Goal: Answer question/provide support: Share knowledge or assist other users

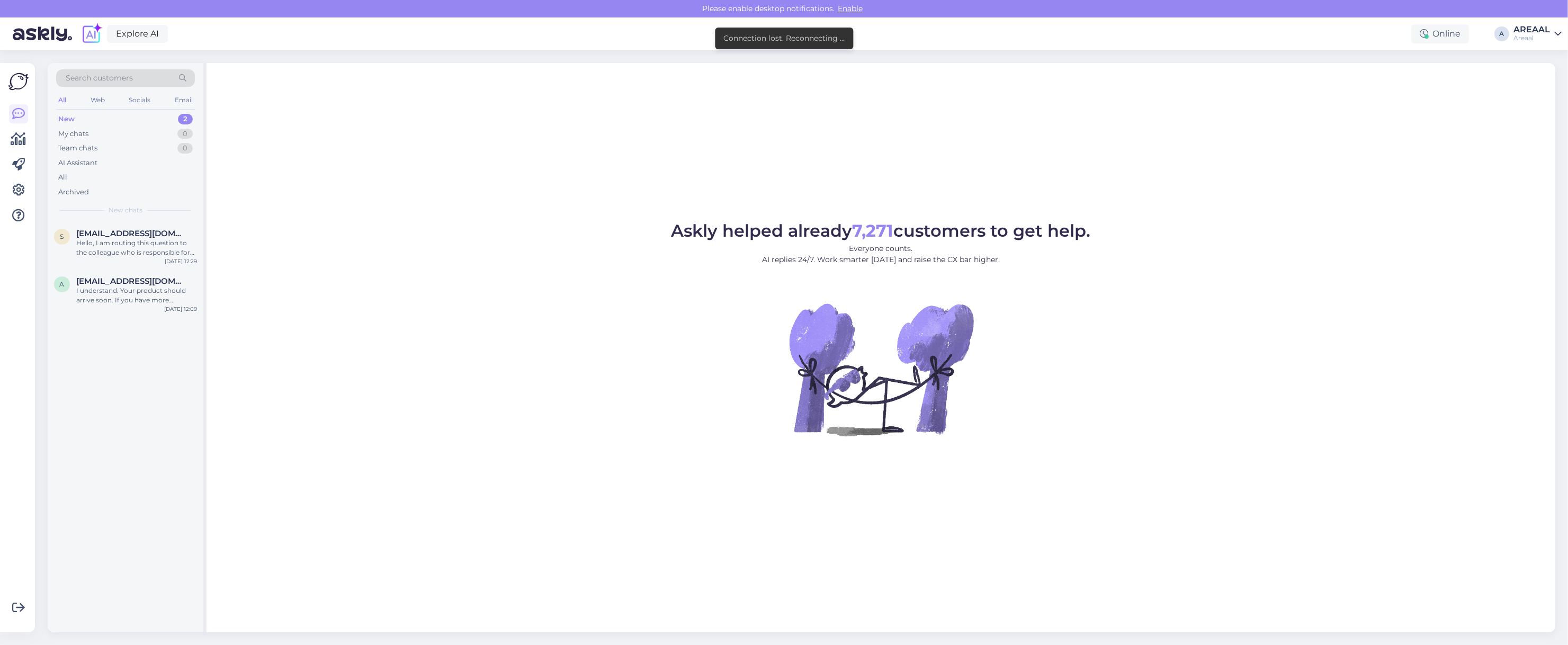
click at [580, 251] on figure "Askly helped already 7,271 customers to get help. Everyone counts. AI replies 2…" at bounding box center [881, 344] width 1330 height 242
drag, startPoint x: 163, startPoint y: 218, endPoint x: 170, endPoint y: 220, distance: 7.3
click at [167, 219] on div "Search customers All Web Socials Email New 2 My chats 0 Team chats 0 AI Assista…" at bounding box center [125, 142] width 156 height 158
click at [166, 232] on div "[EMAIL_ADDRESS][DOMAIN_NAME]" at bounding box center [136, 233] width 120 height 9
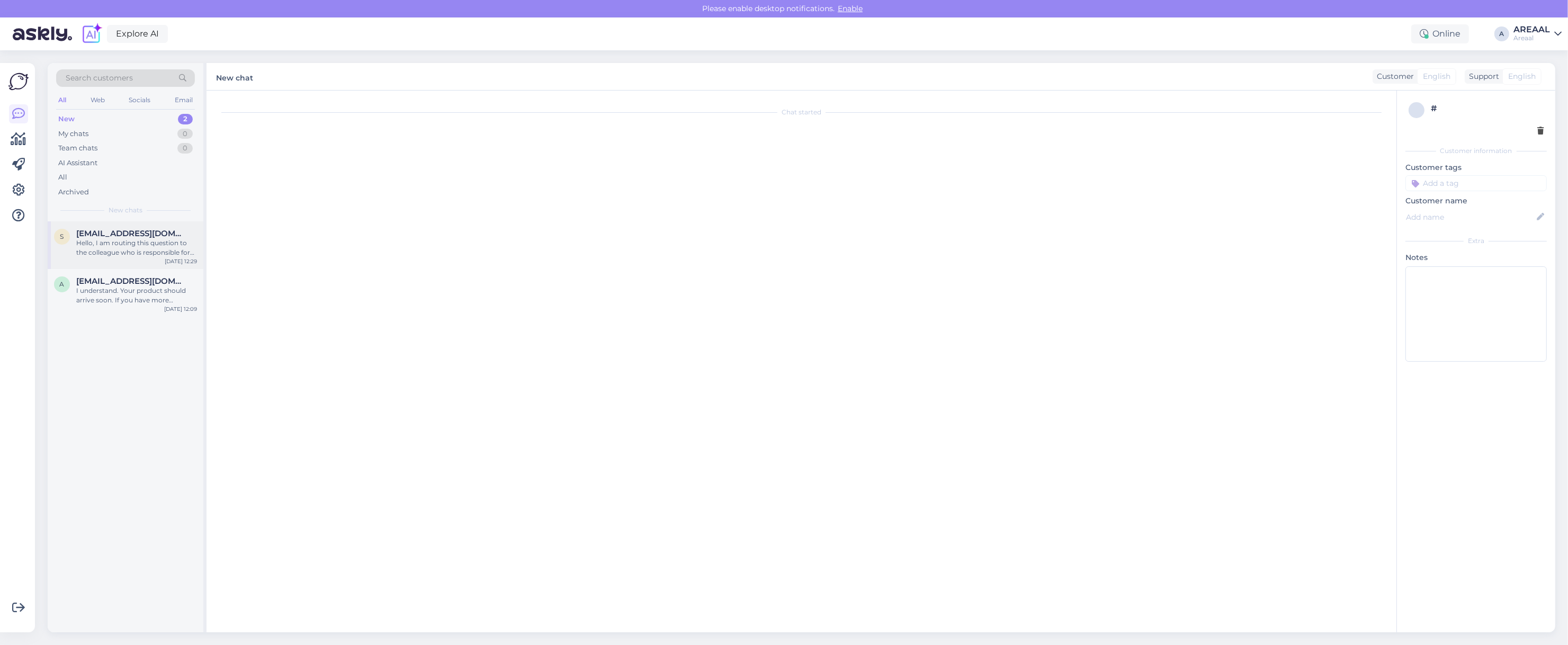
click at [173, 234] on div "[EMAIL_ADDRESS][DOMAIN_NAME]" at bounding box center [136, 233] width 120 height 9
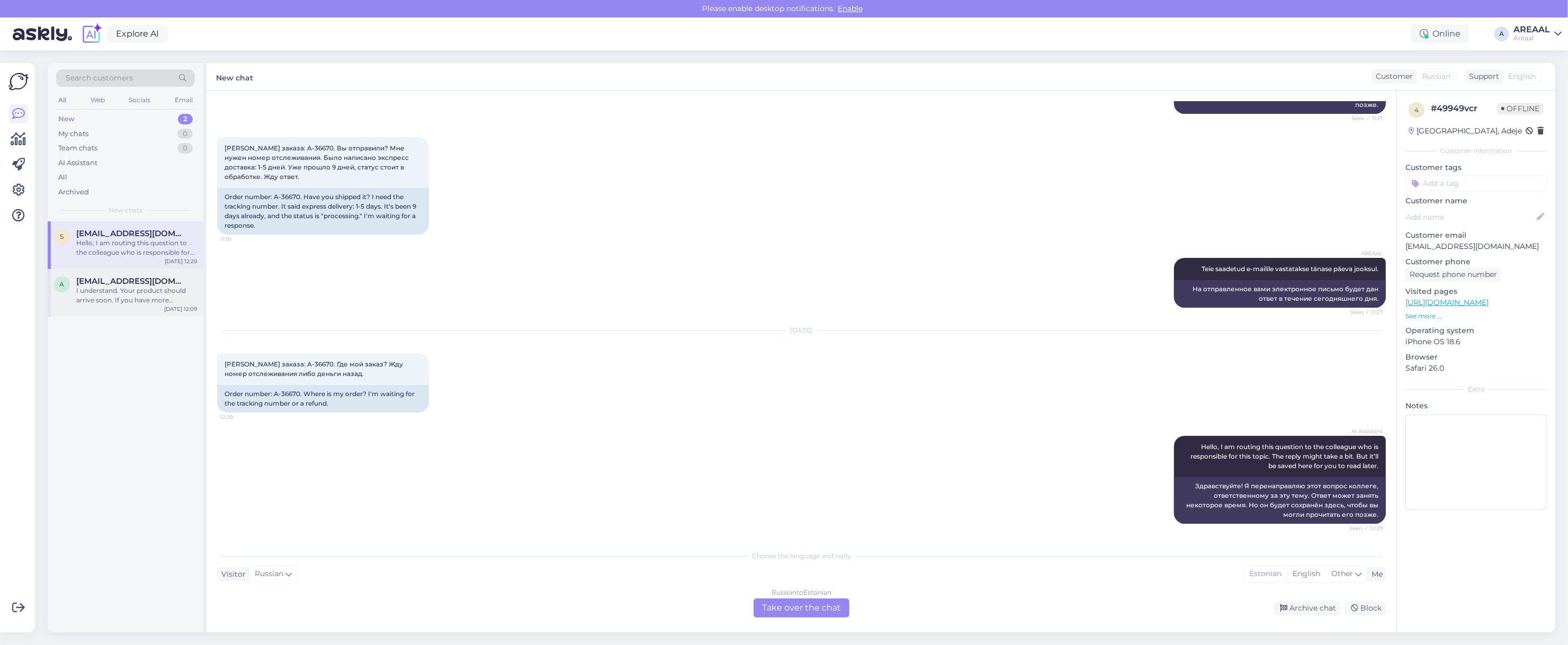
click at [155, 285] on span "[EMAIL_ADDRESS][PERSON_NAME][DOMAIN_NAME]" at bounding box center [131, 281] width 110 height 9
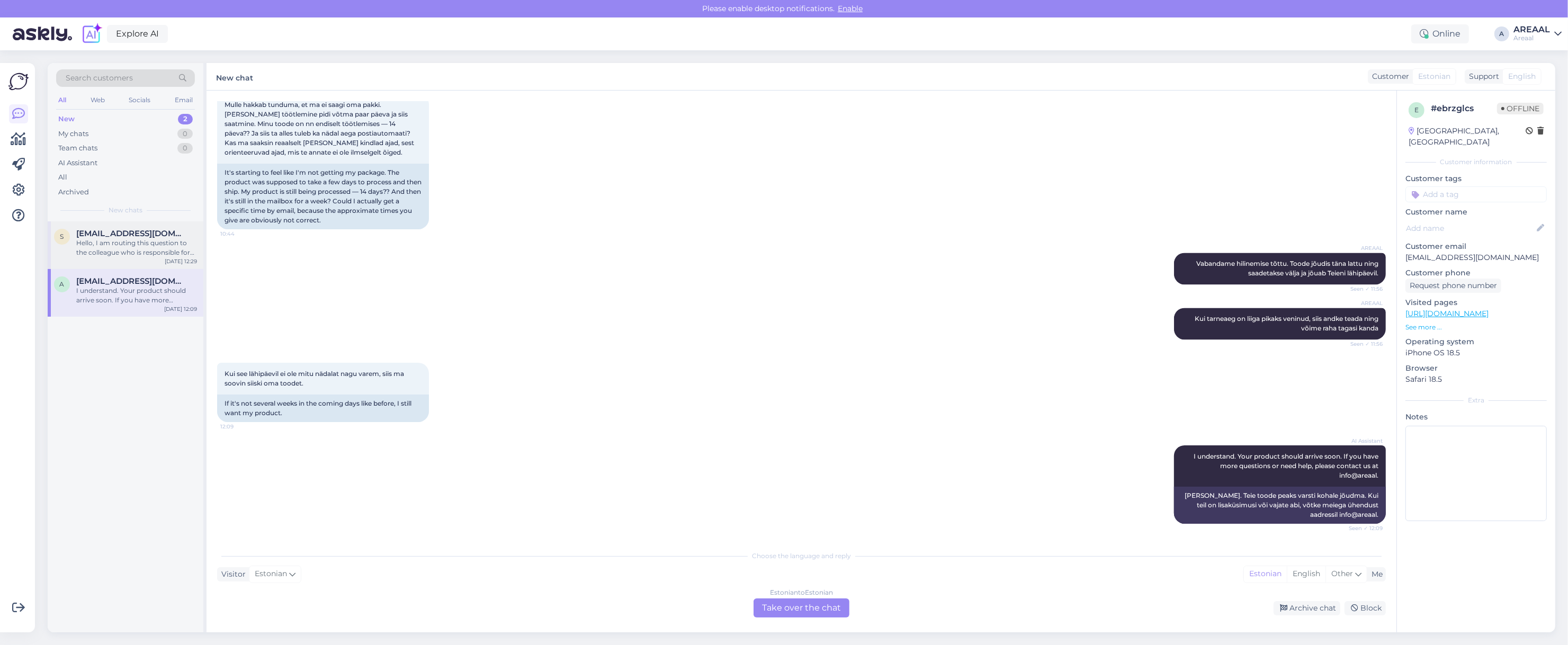
click at [154, 235] on div "[EMAIL_ADDRESS][DOMAIN_NAME]" at bounding box center [136, 233] width 120 height 9
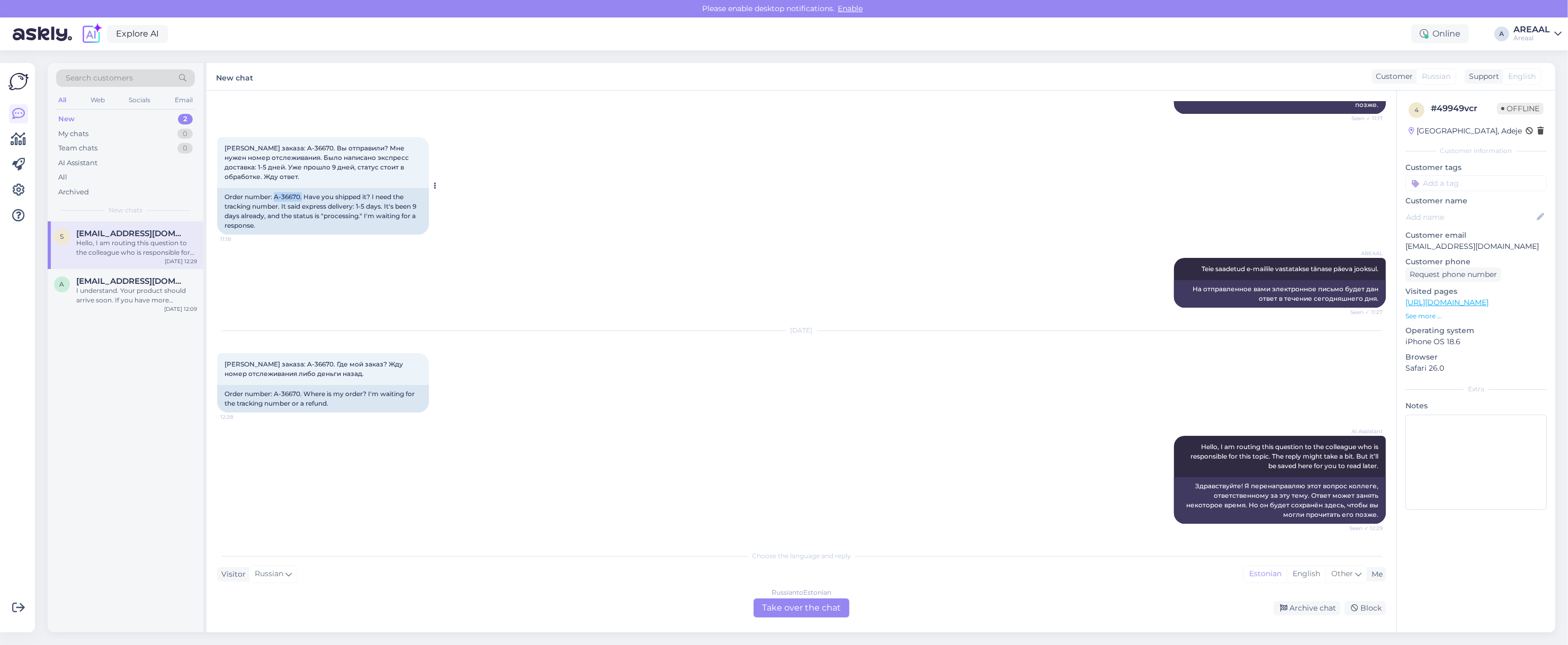
drag, startPoint x: 274, startPoint y: 193, endPoint x: 302, endPoint y: 196, distance: 28.2
click at [302, 196] on div "Order number: A-36670. Have you shipped it? I need the tracking number. It said…" at bounding box center [323, 211] width 212 height 47
copy div "A-36670."
drag, startPoint x: 797, startPoint y: 617, endPoint x: 795, endPoint y: 605, distance: 12.2
click at [797, 615] on div "Chat started Sep 26 2025 Здравствуйте, 11:11 Hello, AI Assistant Hello, how can…" at bounding box center [801, 361] width 1190 height 541
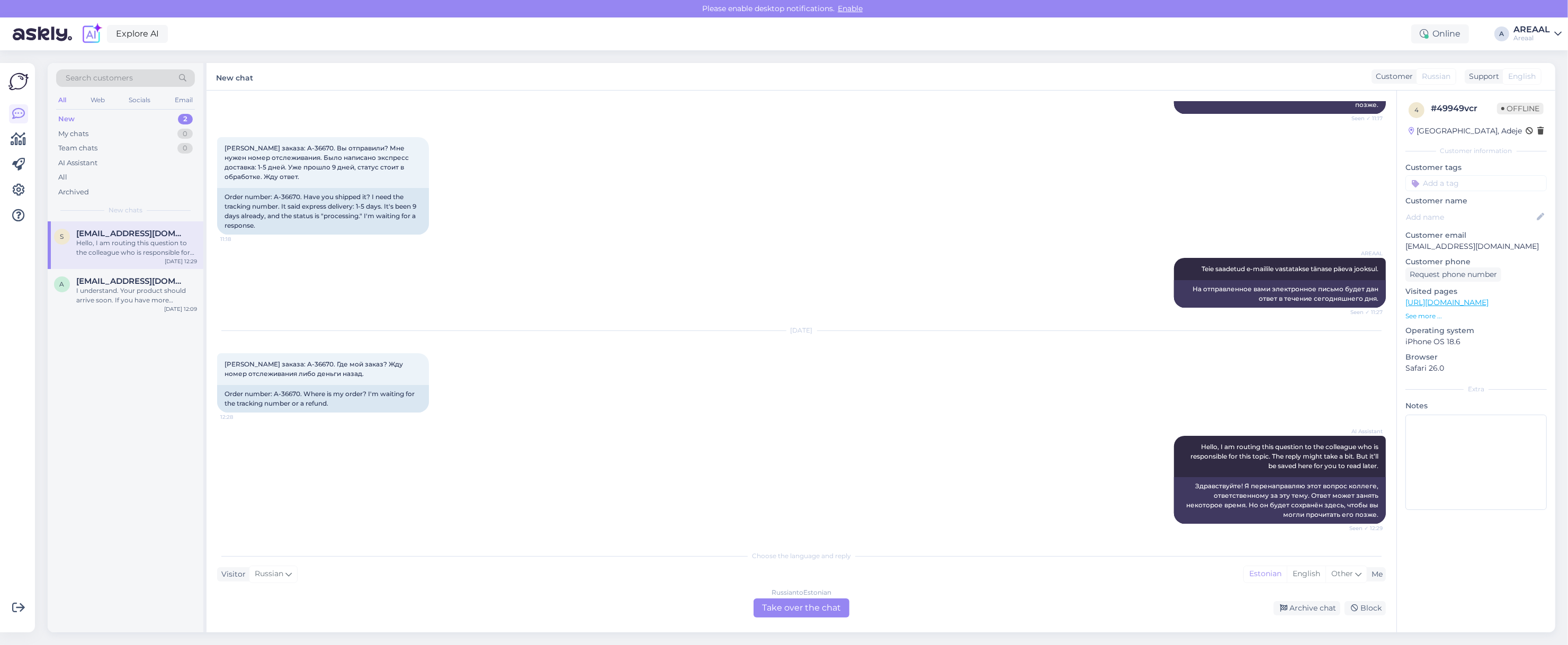
click at [794, 604] on div "Russian to Estonian Take over the chat" at bounding box center [801, 607] width 96 height 19
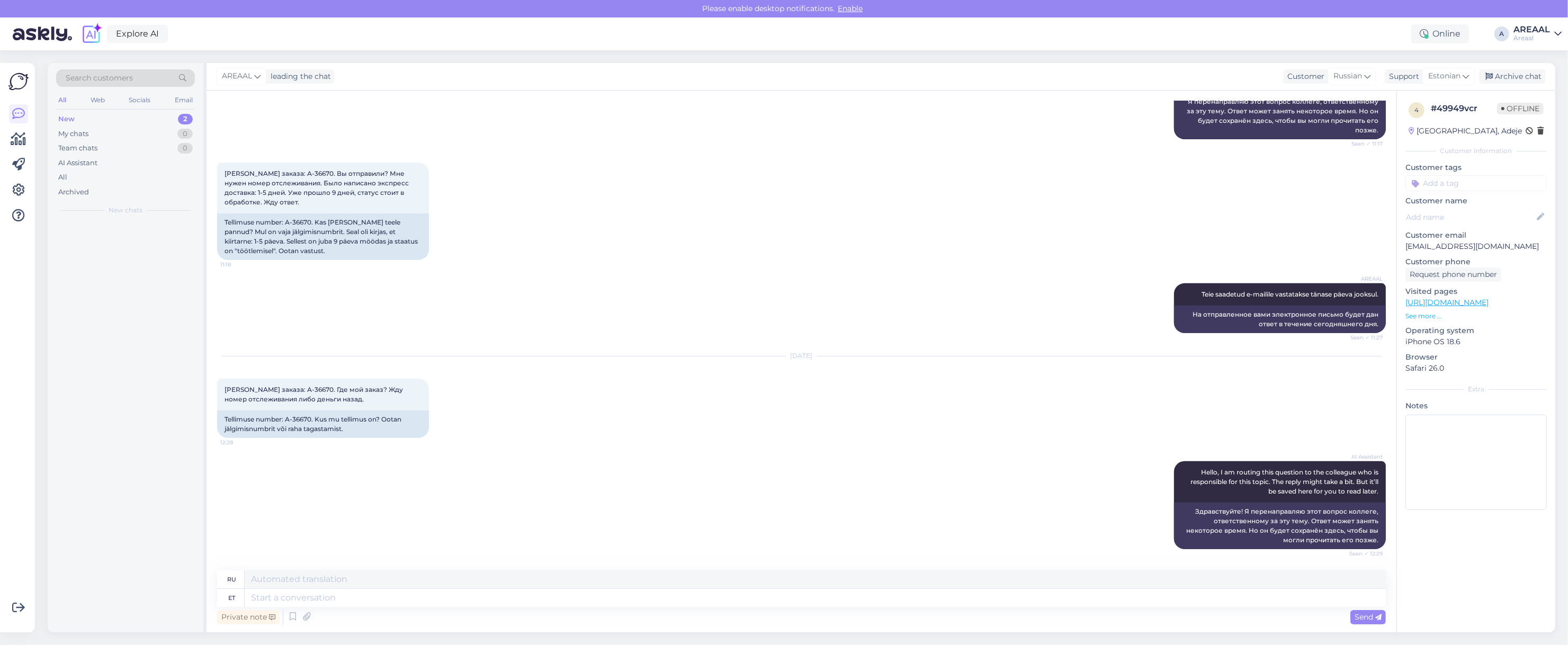
scroll to position [670, 0]
click at [796, 604] on textarea at bounding box center [815, 597] width 1141 height 18
type textarea "Deliver"
type textarea "Доставлять"
type textarea "Delivery wil"
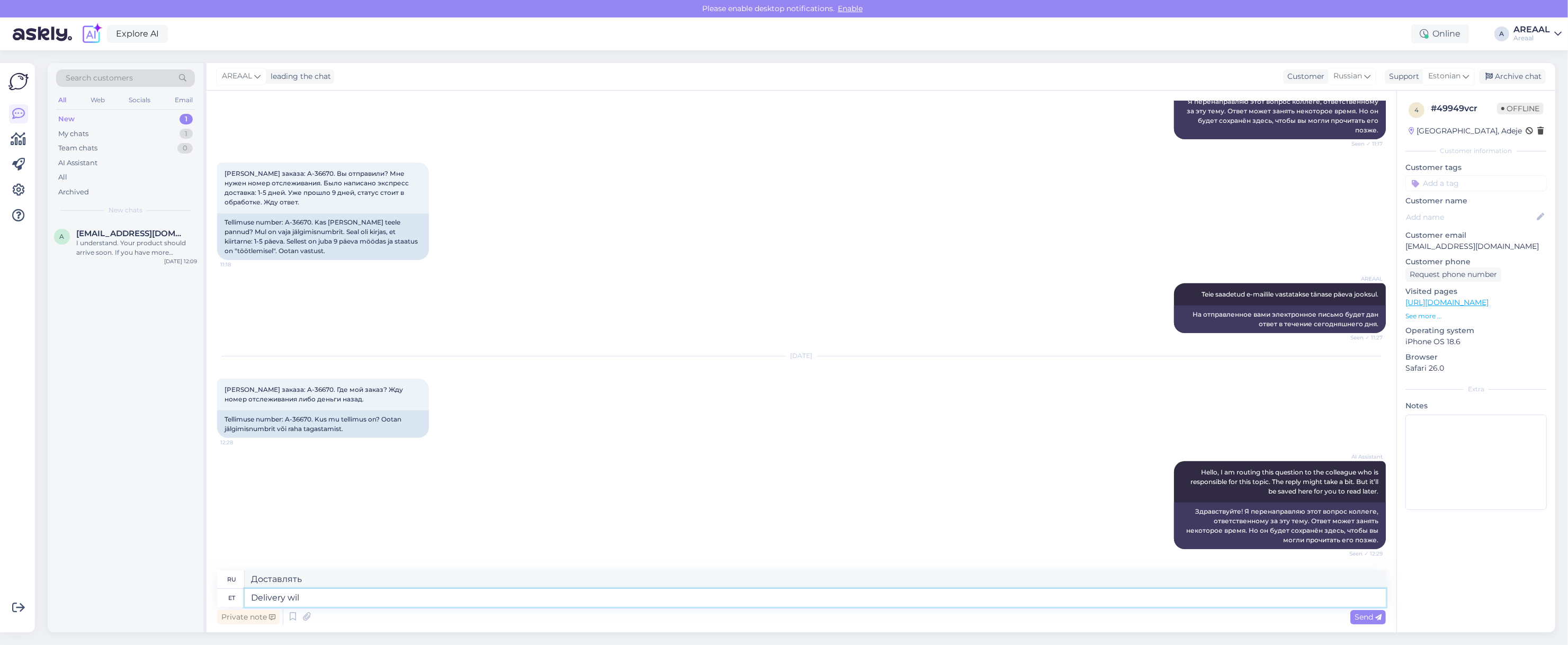
type textarea "Доставка"
type textarea "Delivery will tak"
type textarea "Доставка будет"
type textarea "Delivery will take place"
type textarea "Доставка займет"
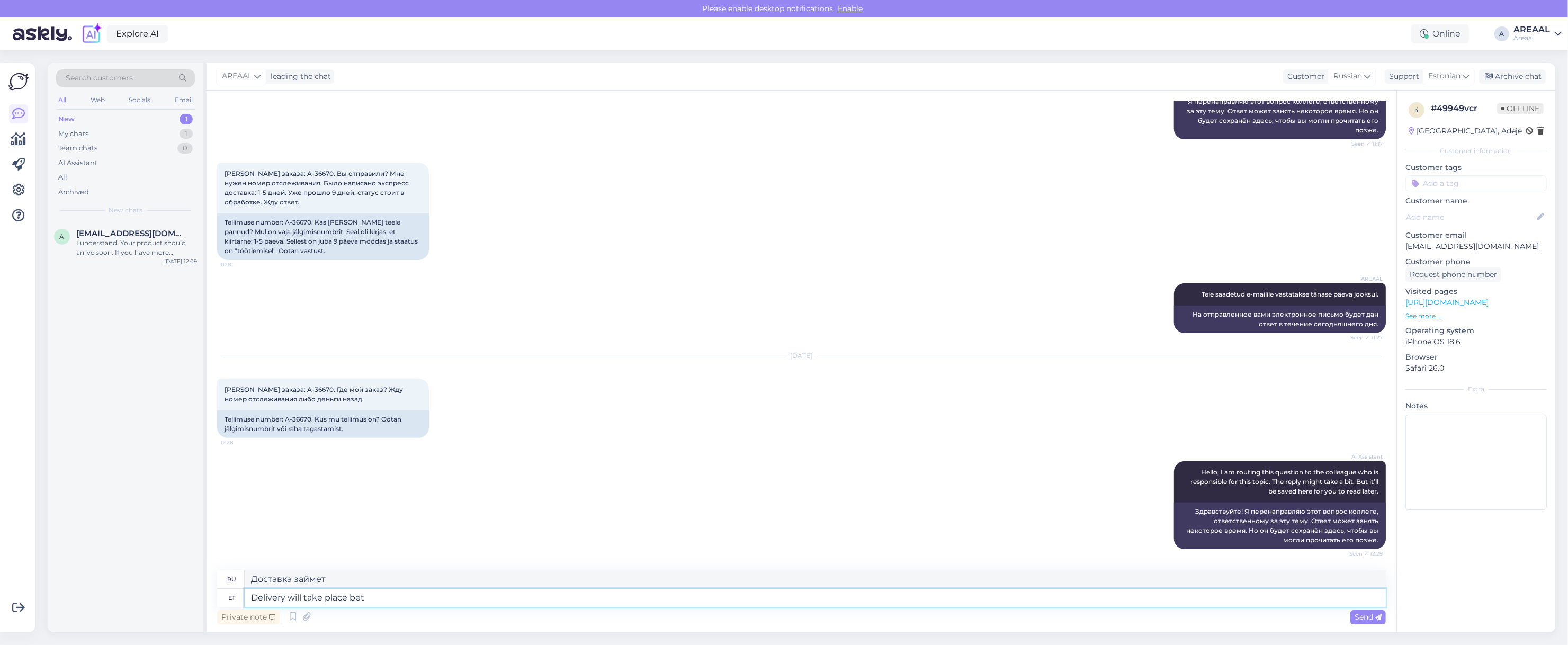
type textarea "Delivery will take place betw"
type textarea "Доставка будет осуществлена"
type textarea "Delivery will take place between 11-"
type textarea "Доставка будет осуществляться между"
type textarea "Delivery will take place between 11-15 oc"
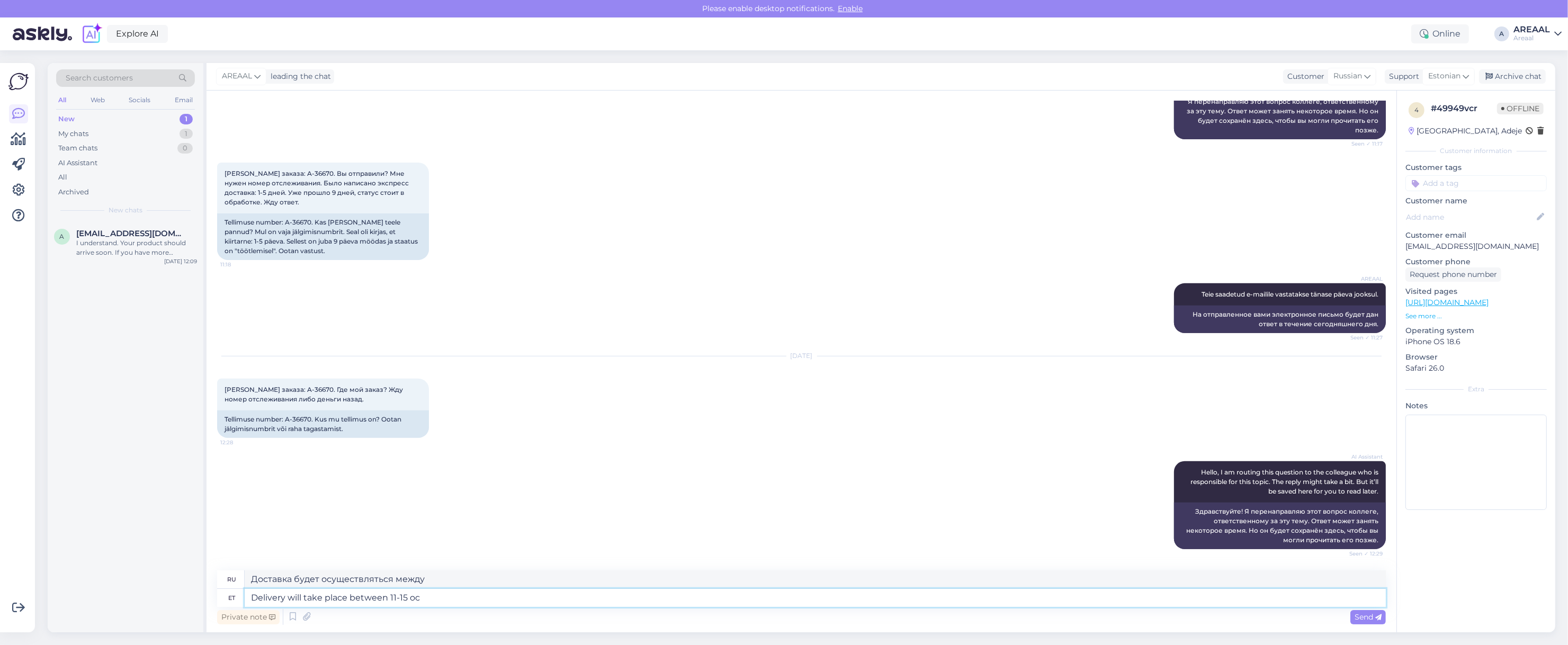
type textarea "Доставка будет осуществляться с 11 до 15."
type textarea "Delivery will take place between [DATE]-[DATE]."
type textarea "Доставка будет осуществлена ​​в период с 11 по 15 октября."
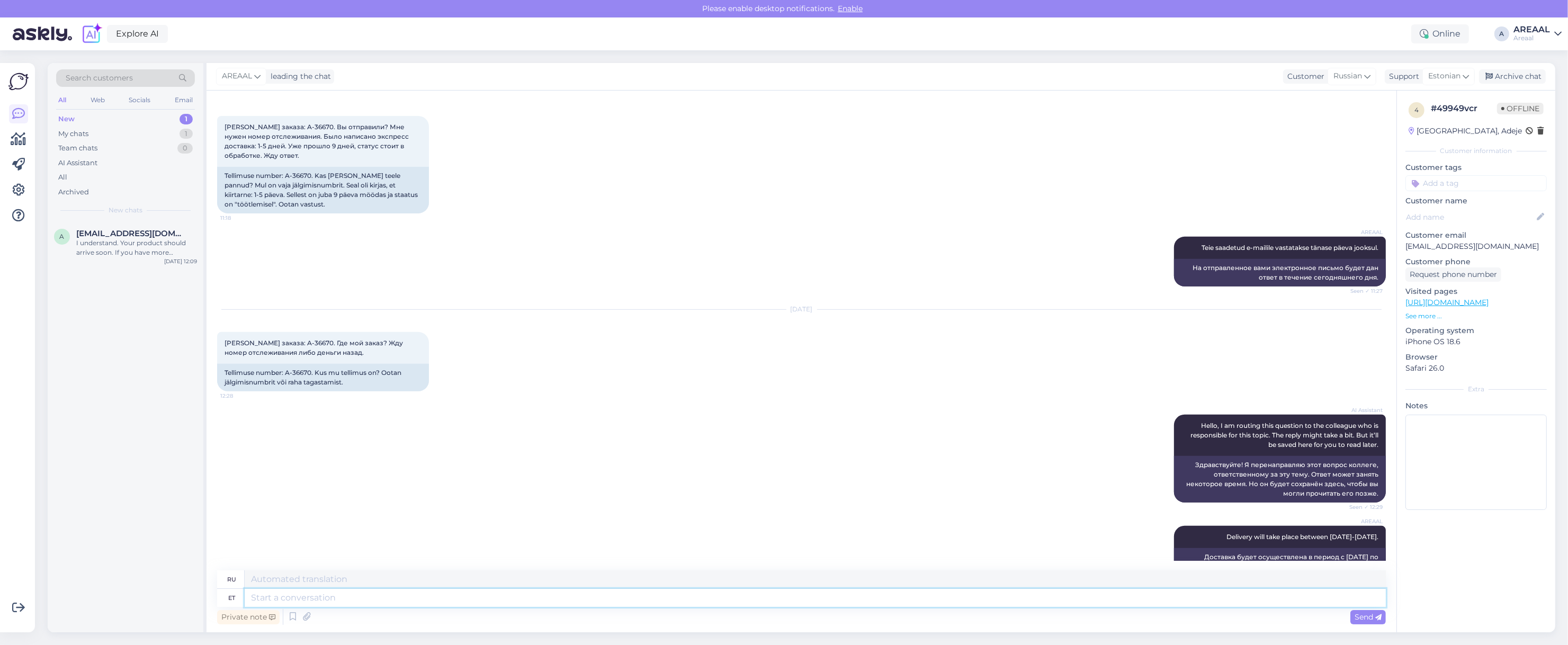
scroll to position [734, 0]
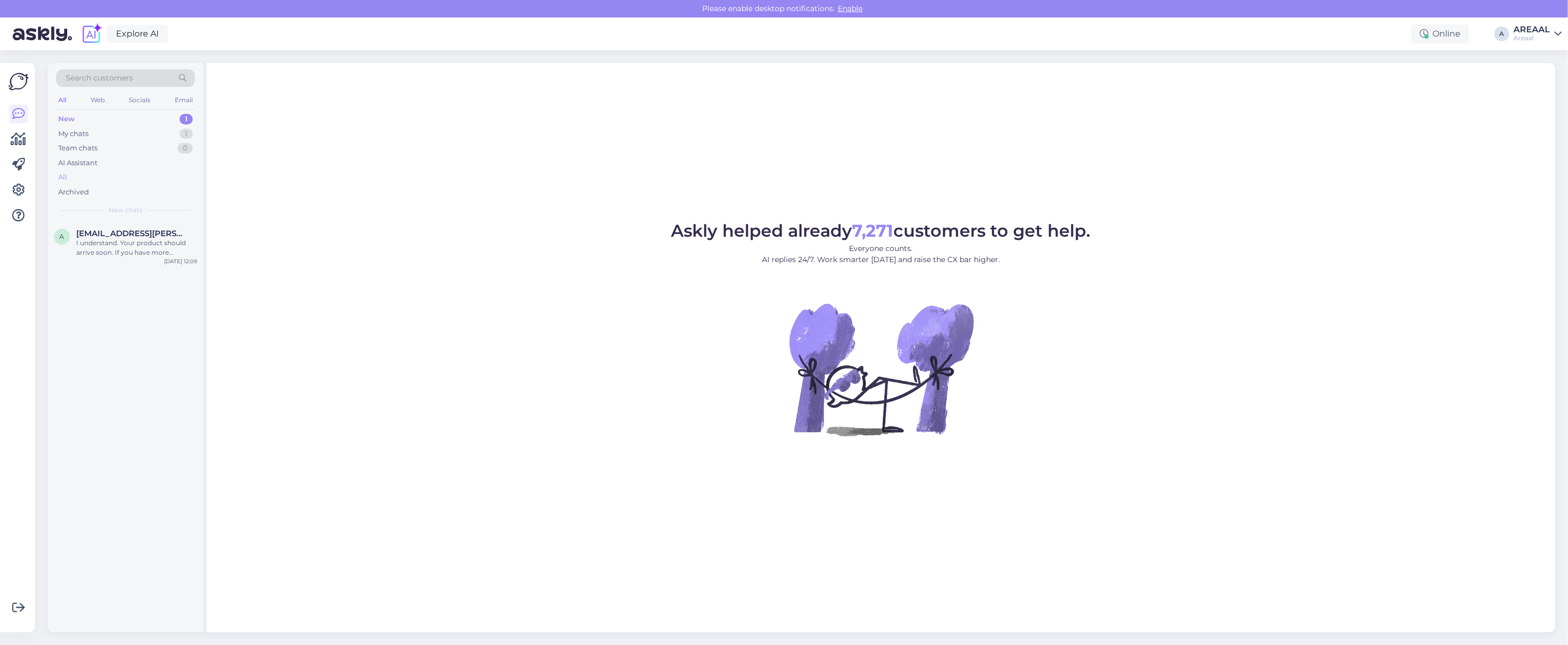
click at [145, 183] on div "All" at bounding box center [125, 177] width 139 height 15
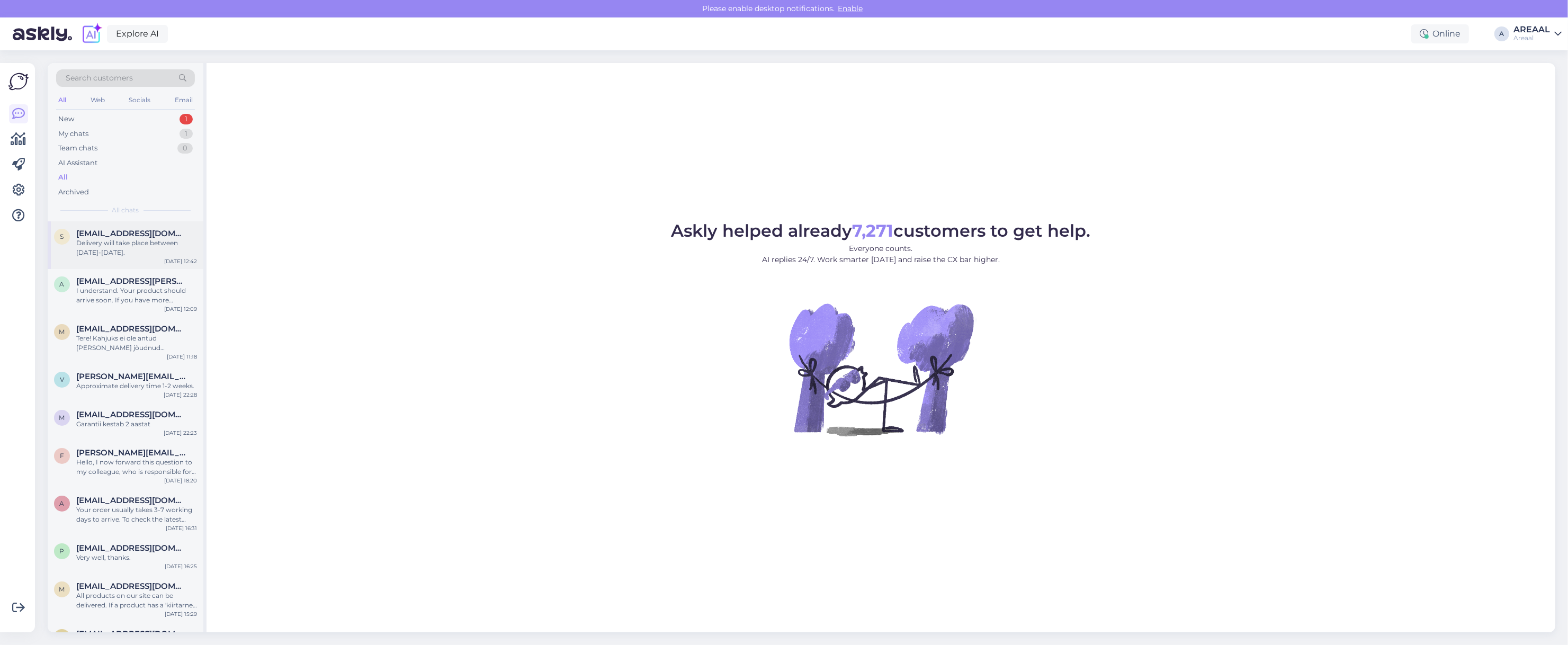
click at [141, 234] on span "[EMAIL_ADDRESS][DOMAIN_NAME]" at bounding box center [131, 233] width 110 height 9
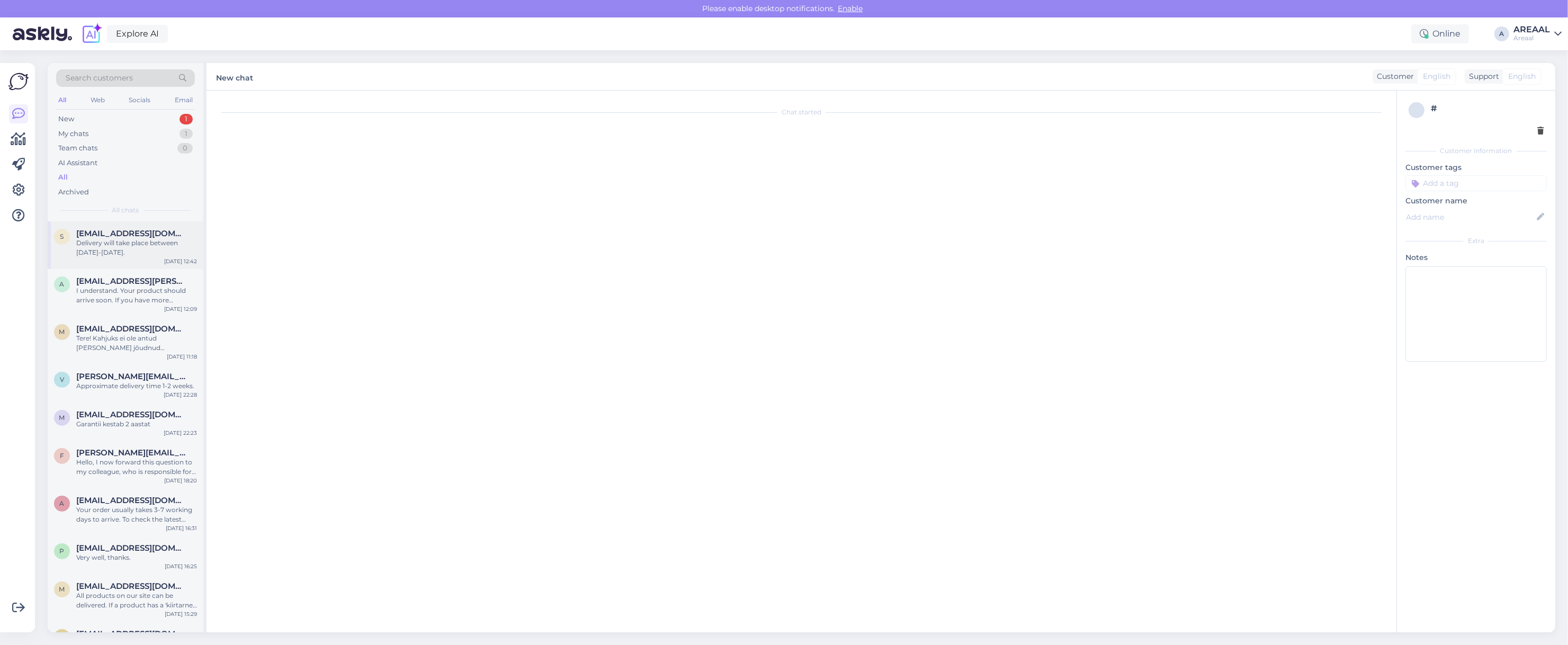
click at [127, 253] on div "Delivery will take place between [DATE]-[DATE]." at bounding box center [136, 248] width 120 height 19
click at [140, 358] on div "m mati1411@hotmail.com Tere! Kahjuks ei ole antud toode lattu jõudnud ja välja …" at bounding box center [125, 341] width 156 height 48
click at [134, 223] on div "s stebik@gmail.com Delivery will take place between 11-15 october. Oct 10 12:42" at bounding box center [125, 245] width 156 height 48
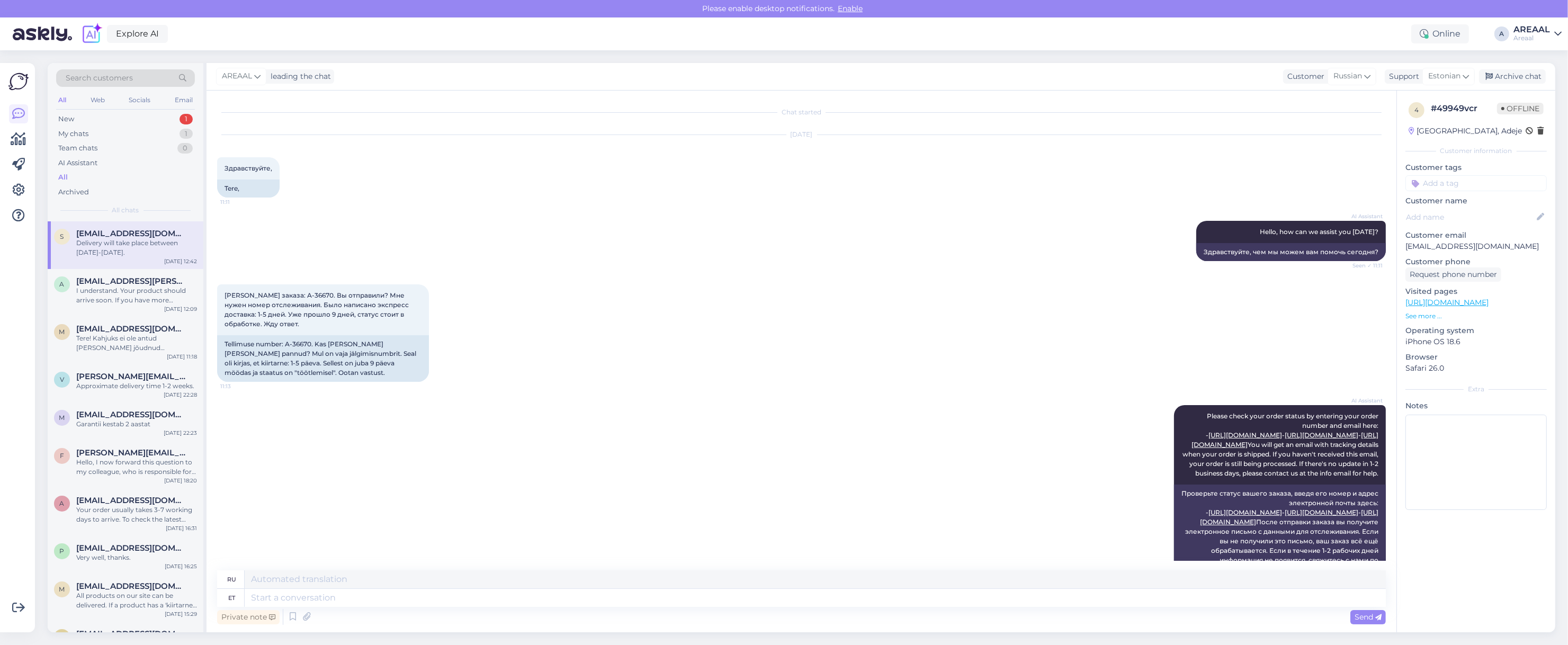
scroll to position [734, 0]
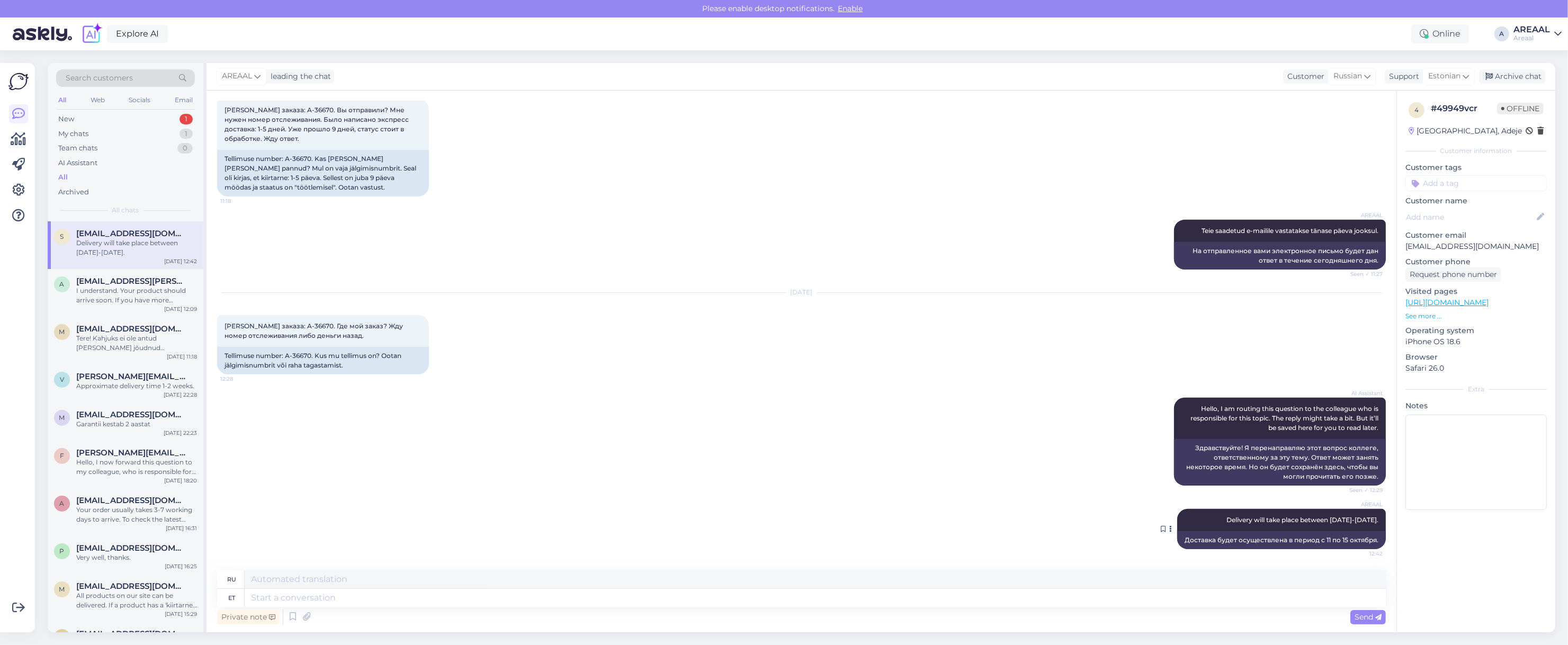
click at [1291, 526] on div "AREAAL Delivery will take place between 11-15 october. 12:42" at bounding box center [1281, 520] width 209 height 22
click at [1291, 523] on div "AREAAL Delivery will take place between 11-15 october. 12:42" at bounding box center [1281, 520] width 209 height 22
copy div "Delivery will take place between 11-15 october. 12:42"
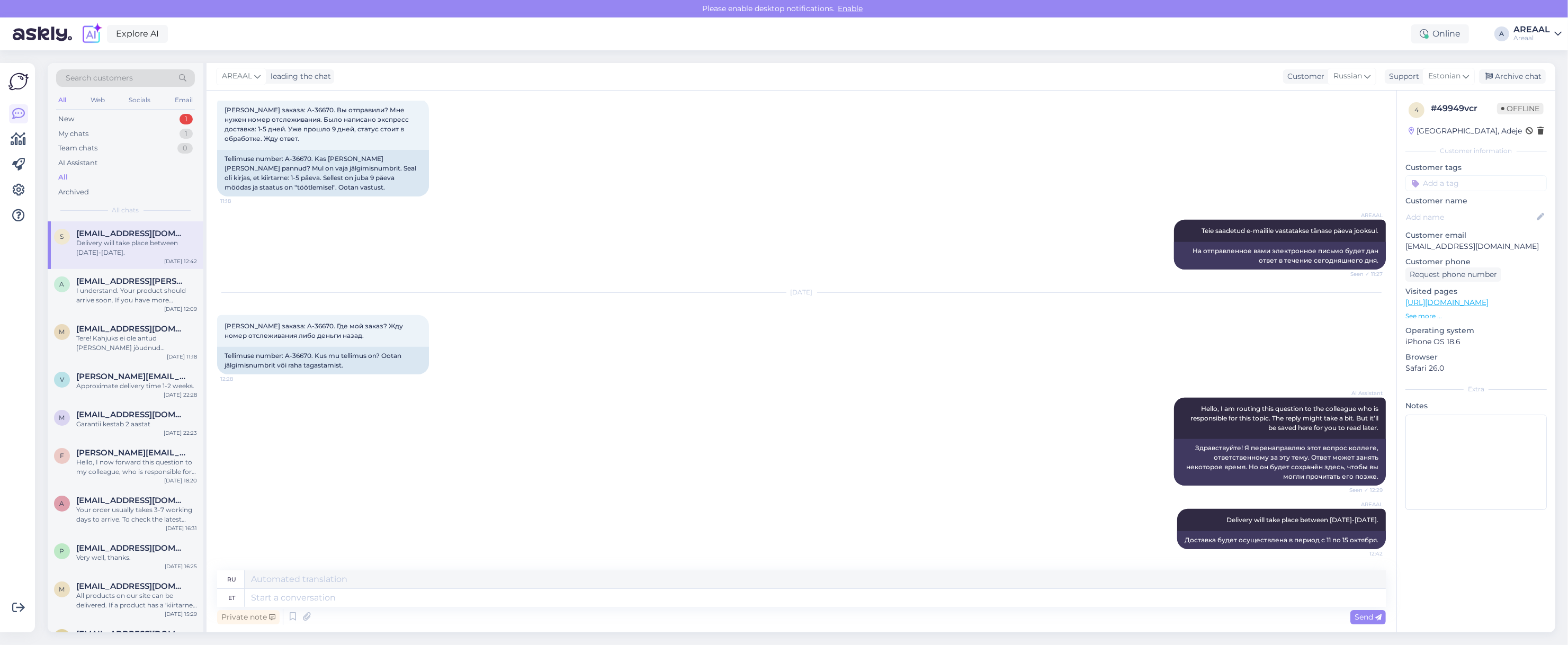
click at [797, 119] on div "Номер заказа: A-36670. Вы отправили? Мне нужен номер отслеживания. Было написан…" at bounding box center [801, 147] width 1169 height 120
click at [1533, 73] on div "Archive chat" at bounding box center [1512, 76] width 67 height 15
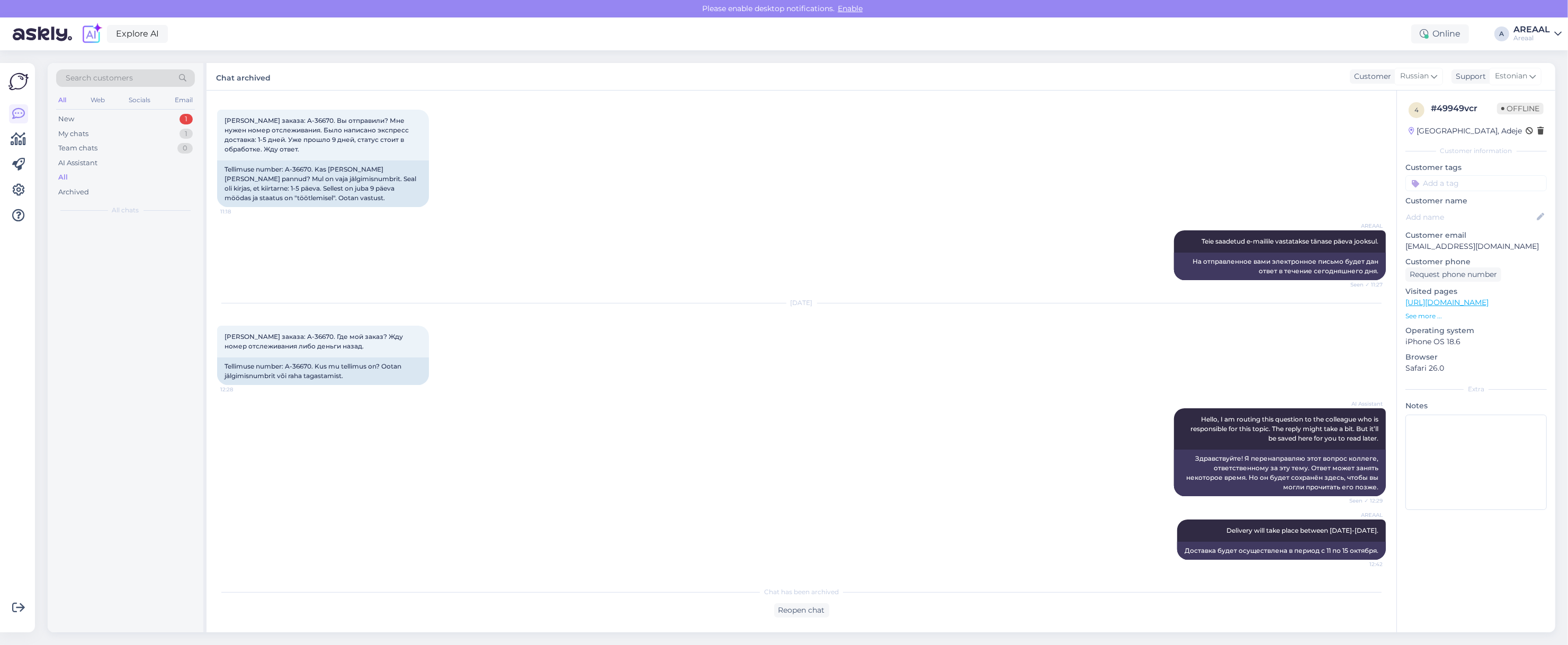
scroll to position [723, 0]
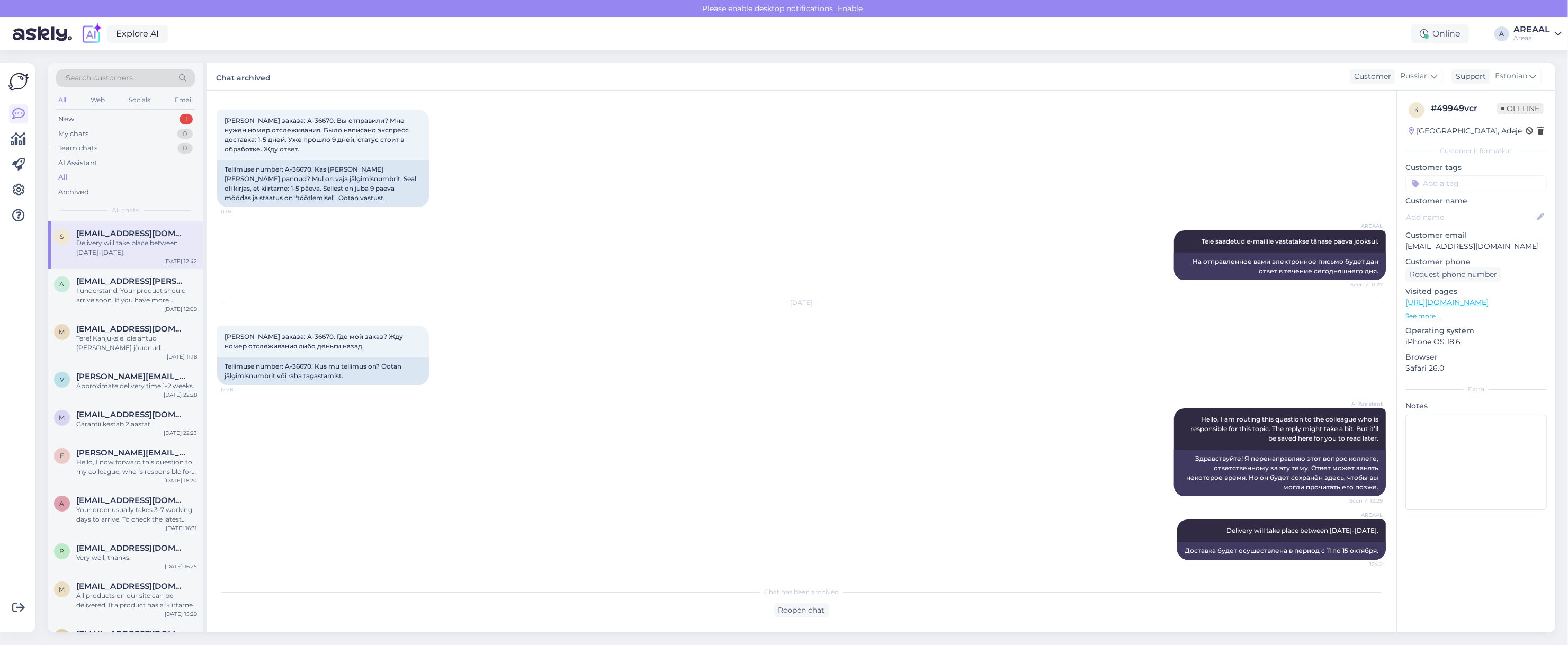
click at [554, 239] on div "AREAAL Teie saadetud e-mailile vastatakse tänase päeva jooksul. Seen ✓ 11:27 На…" at bounding box center [801, 255] width 1169 height 73
click at [1004, 211] on div "Номер заказа: A-36670. Вы отправили? Мне нужен номер отслеживания. Было написан…" at bounding box center [801, 158] width 1169 height 120
click at [153, 283] on span "[EMAIL_ADDRESS][PERSON_NAME][DOMAIN_NAME]" at bounding box center [131, 281] width 110 height 9
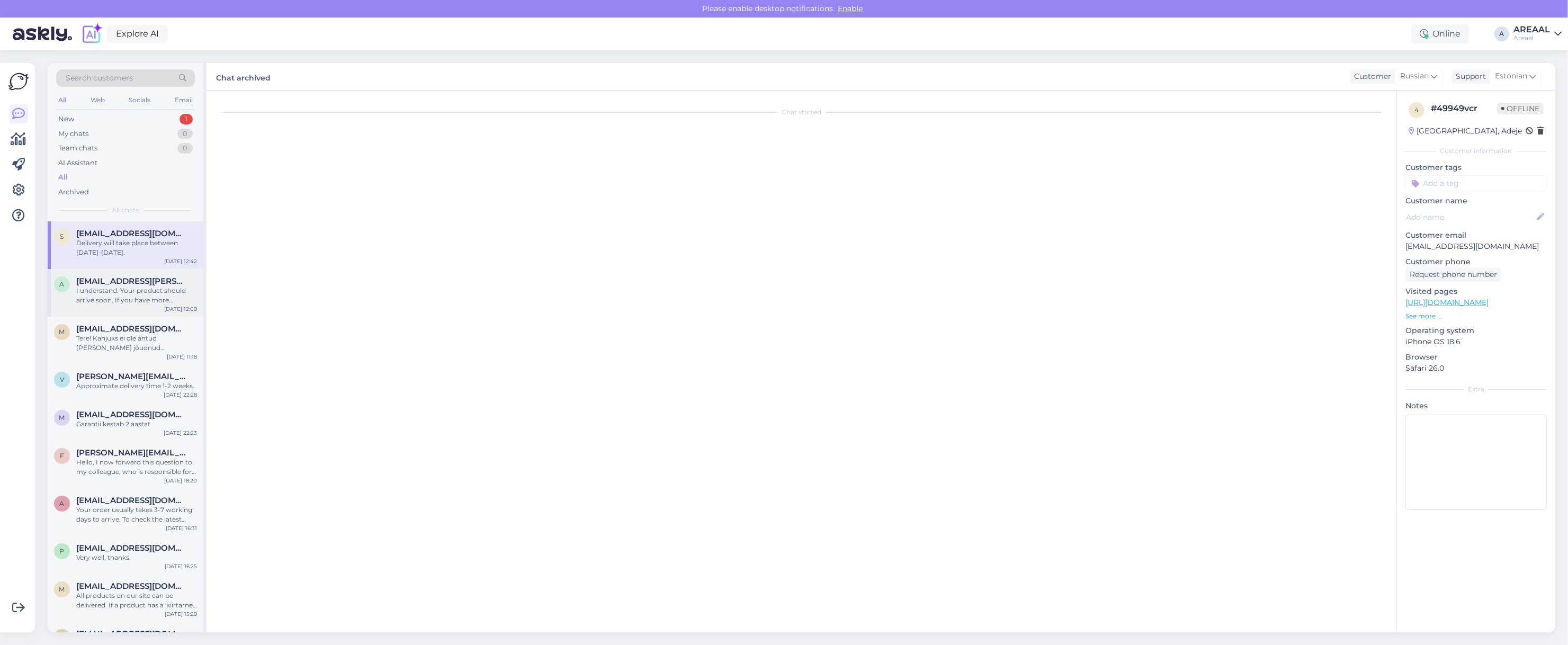
scroll to position [3481, 0]
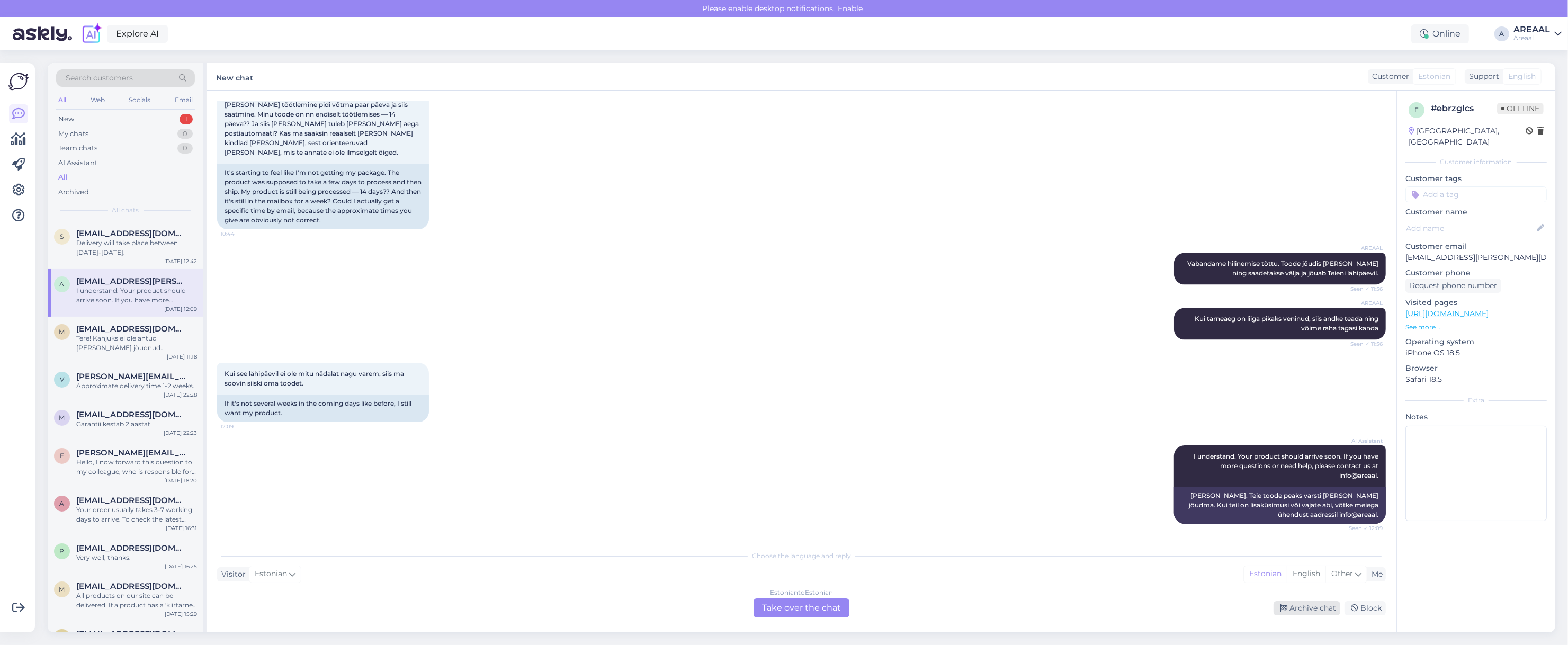
click at [1300, 613] on div "Archive chat" at bounding box center [1307, 608] width 67 height 15
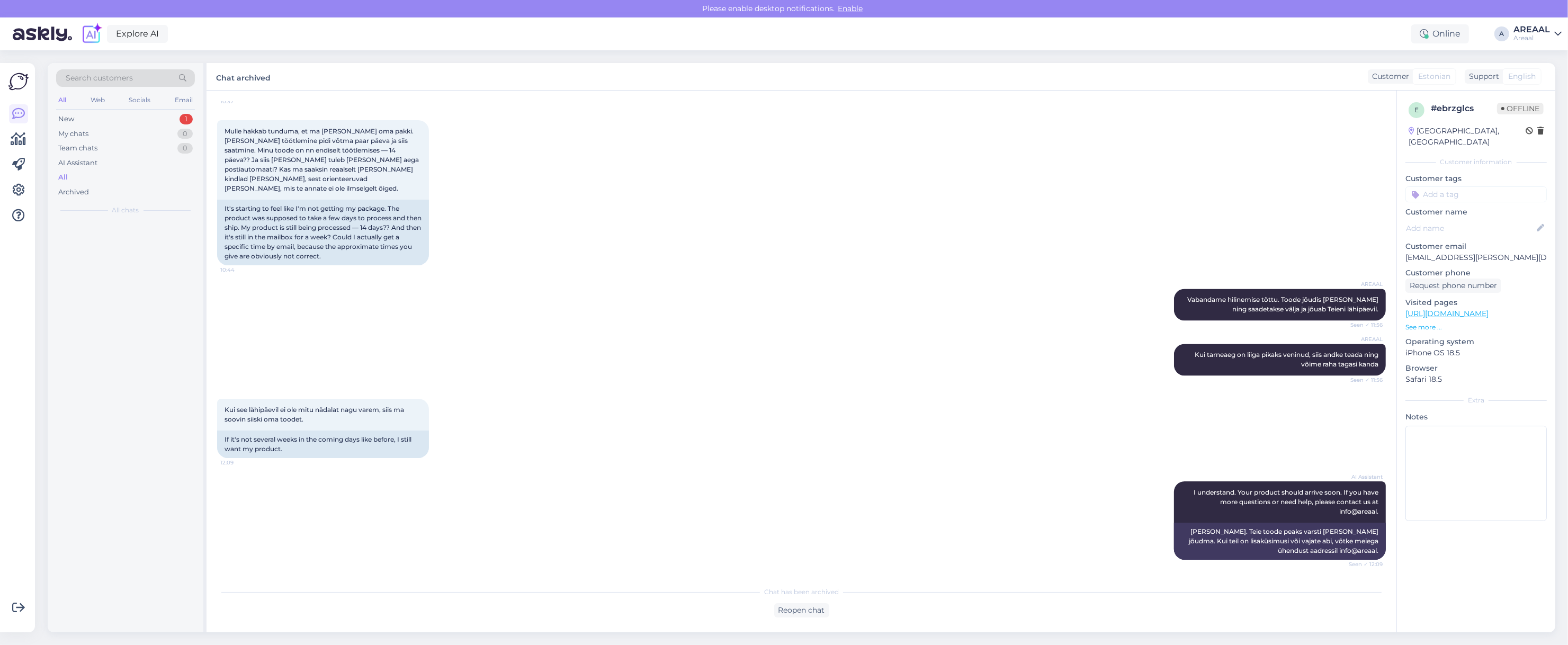
scroll to position [3446, 0]
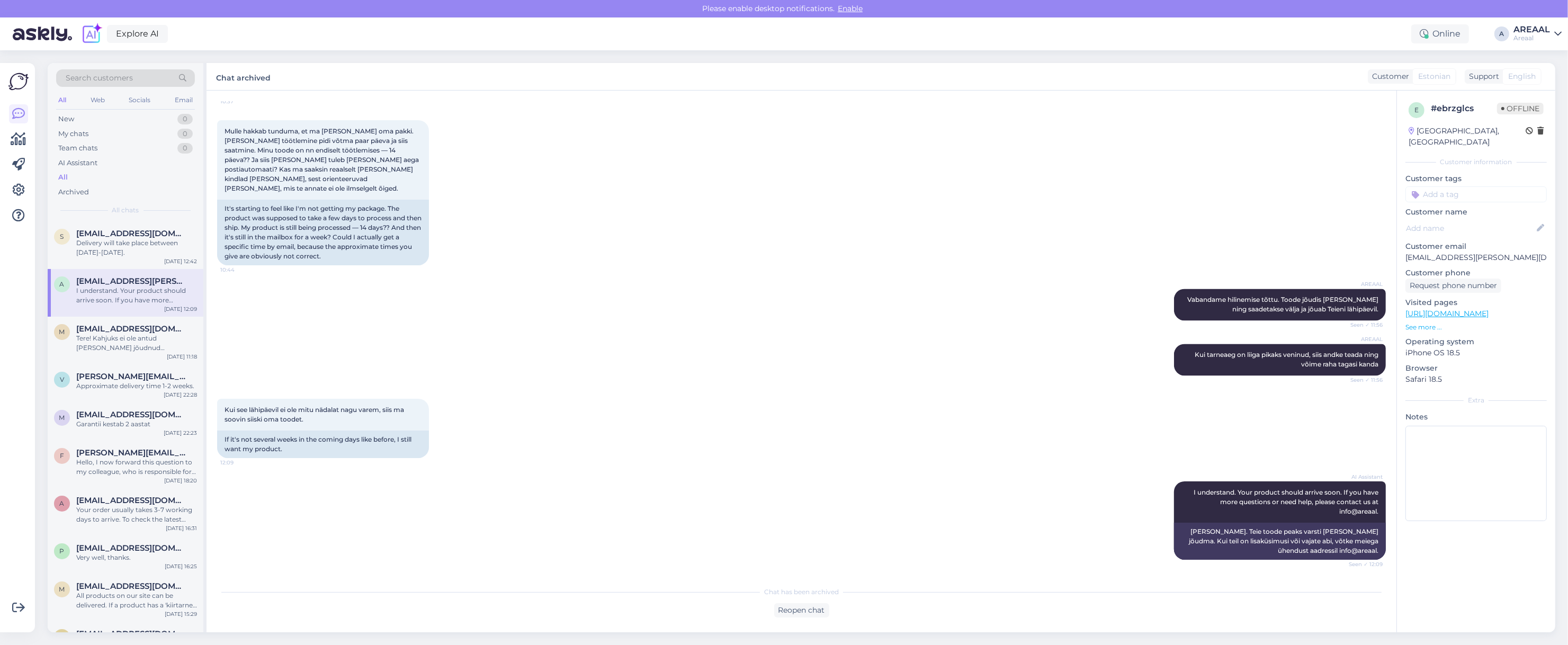
click at [723, 358] on div "AREAAL Kui tarneaeg on liiga pikaks veninud, siis andke teada ning võime raha t…" at bounding box center [801, 360] width 1169 height 55
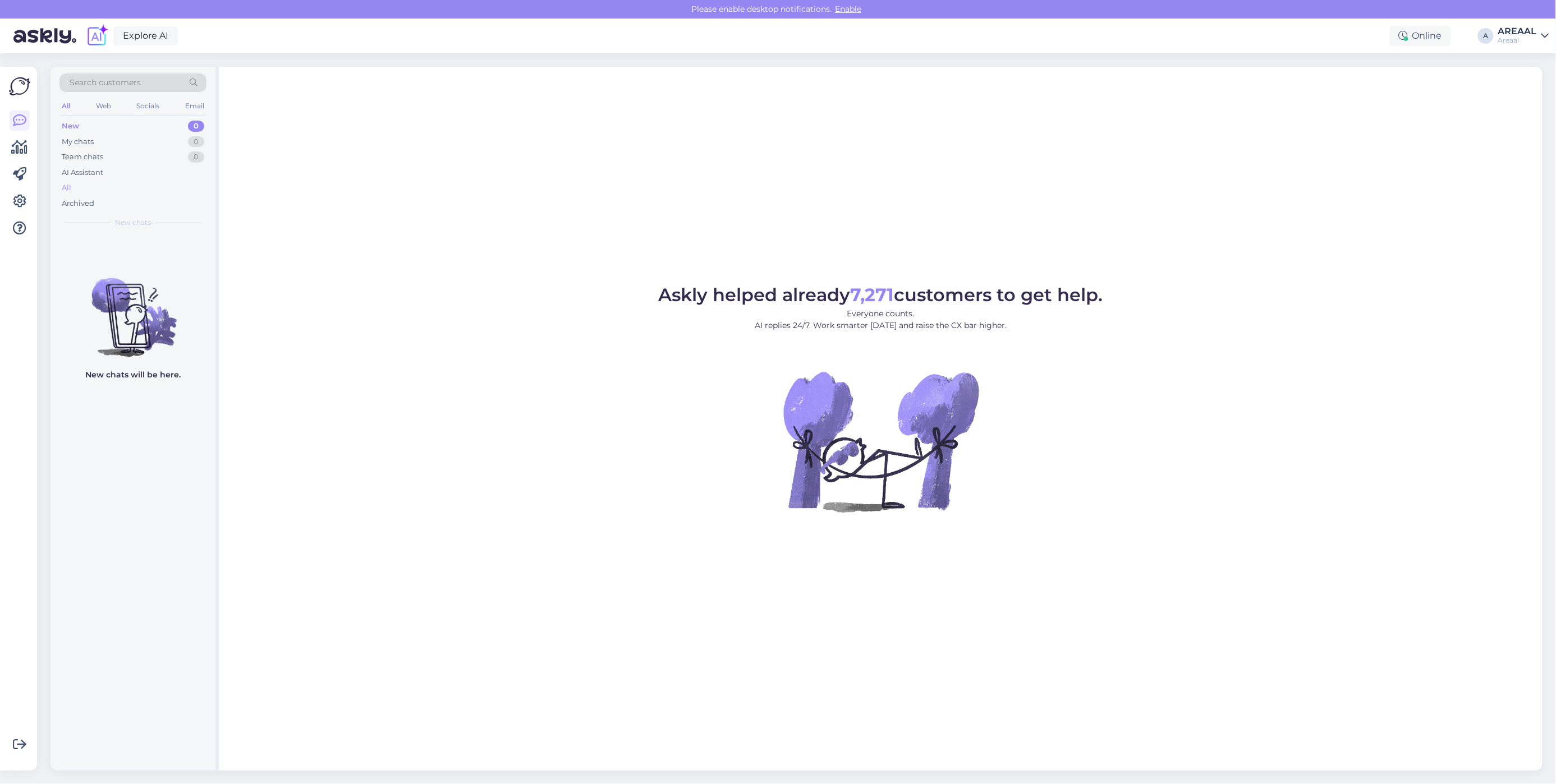
click at [177, 186] on div "All" at bounding box center [132, 188] width 147 height 15
click at [89, 189] on div "All" at bounding box center [132, 188] width 147 height 15
click at [141, 186] on div "All" at bounding box center [132, 188] width 147 height 15
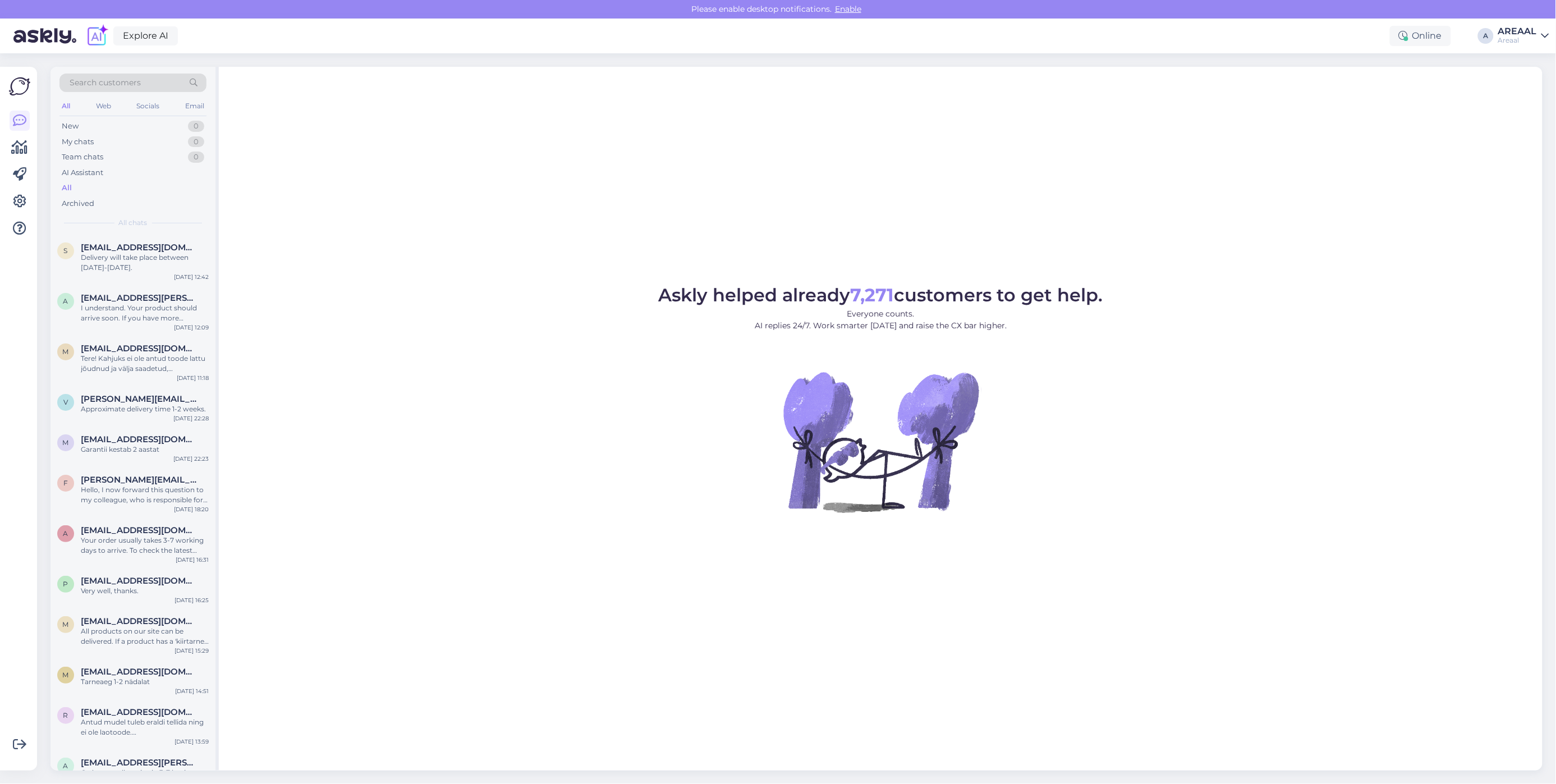
click at [1480, 39] on div "A" at bounding box center [1485, 36] width 15 height 15
click at [1507, 34] on div "AREAAL" at bounding box center [1518, 31] width 39 height 9
click at [1508, 75] on div "Nish Open" at bounding box center [1480, 87] width 137 height 24
click at [1527, 85] on button "Open" at bounding box center [1524, 86] width 32 height 17
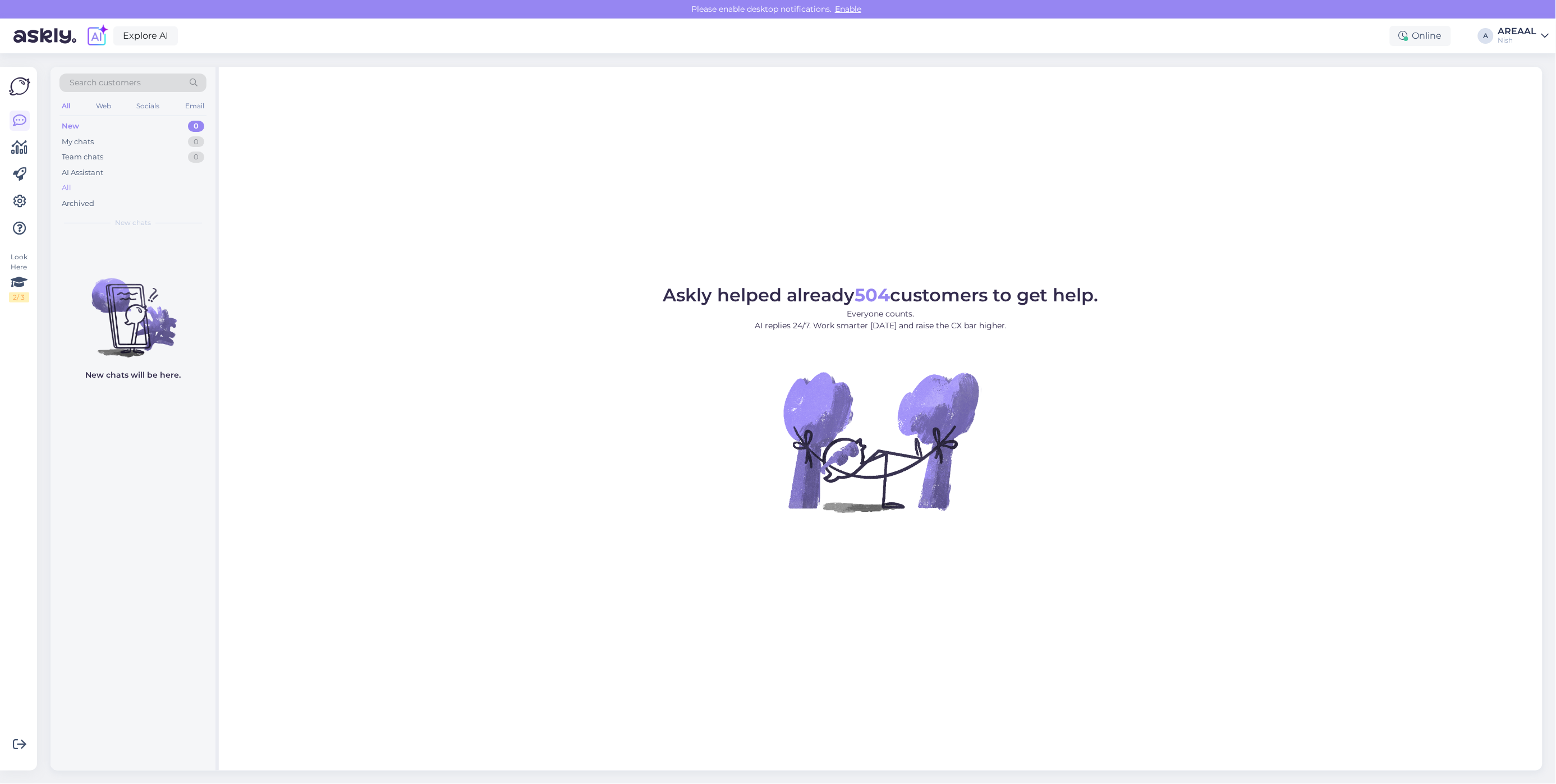
click at [112, 181] on div "All" at bounding box center [132, 188] width 147 height 15
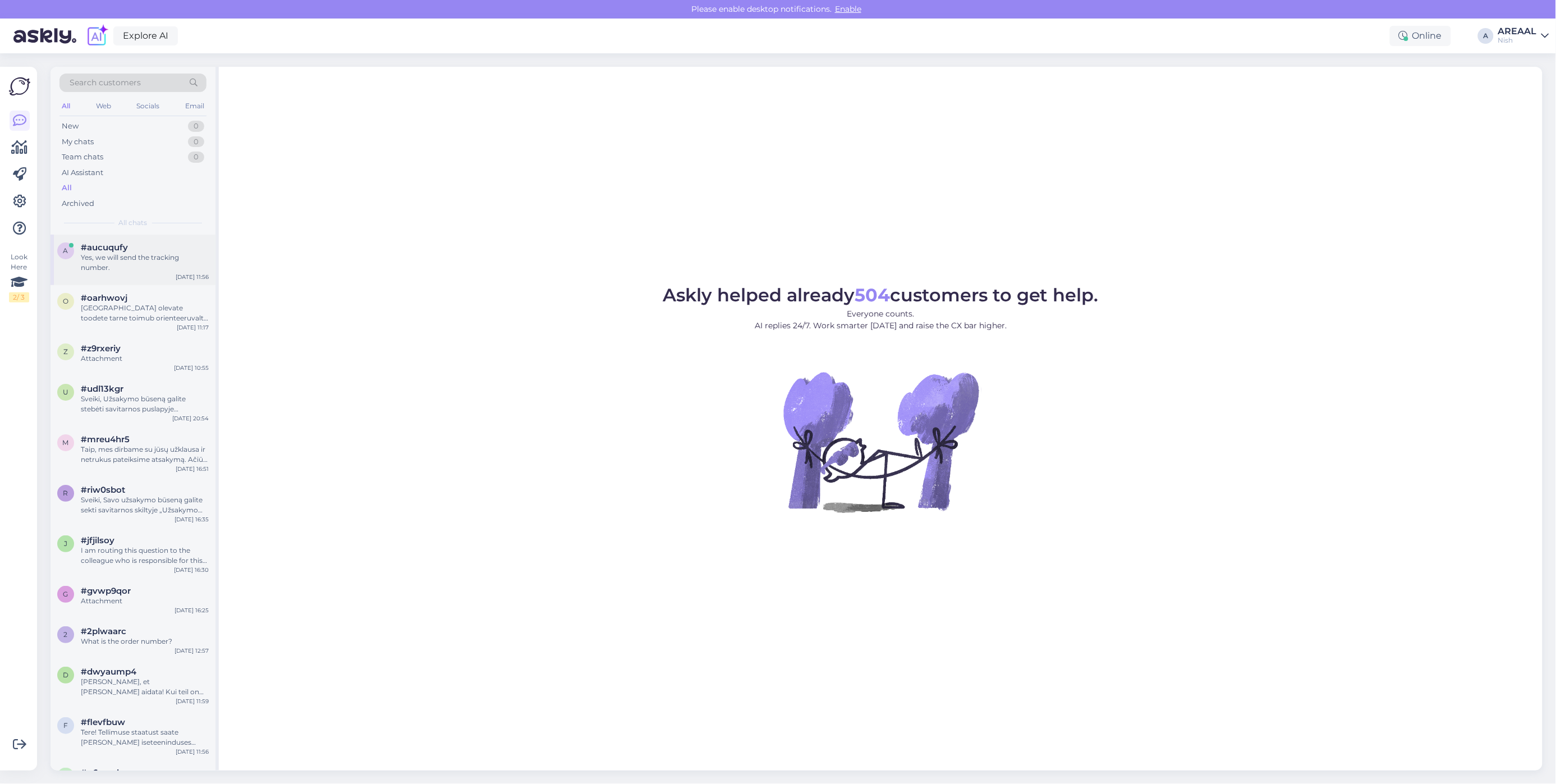
click at [111, 259] on div "Yes, we will send the tracking number." at bounding box center [144, 262] width 128 height 20
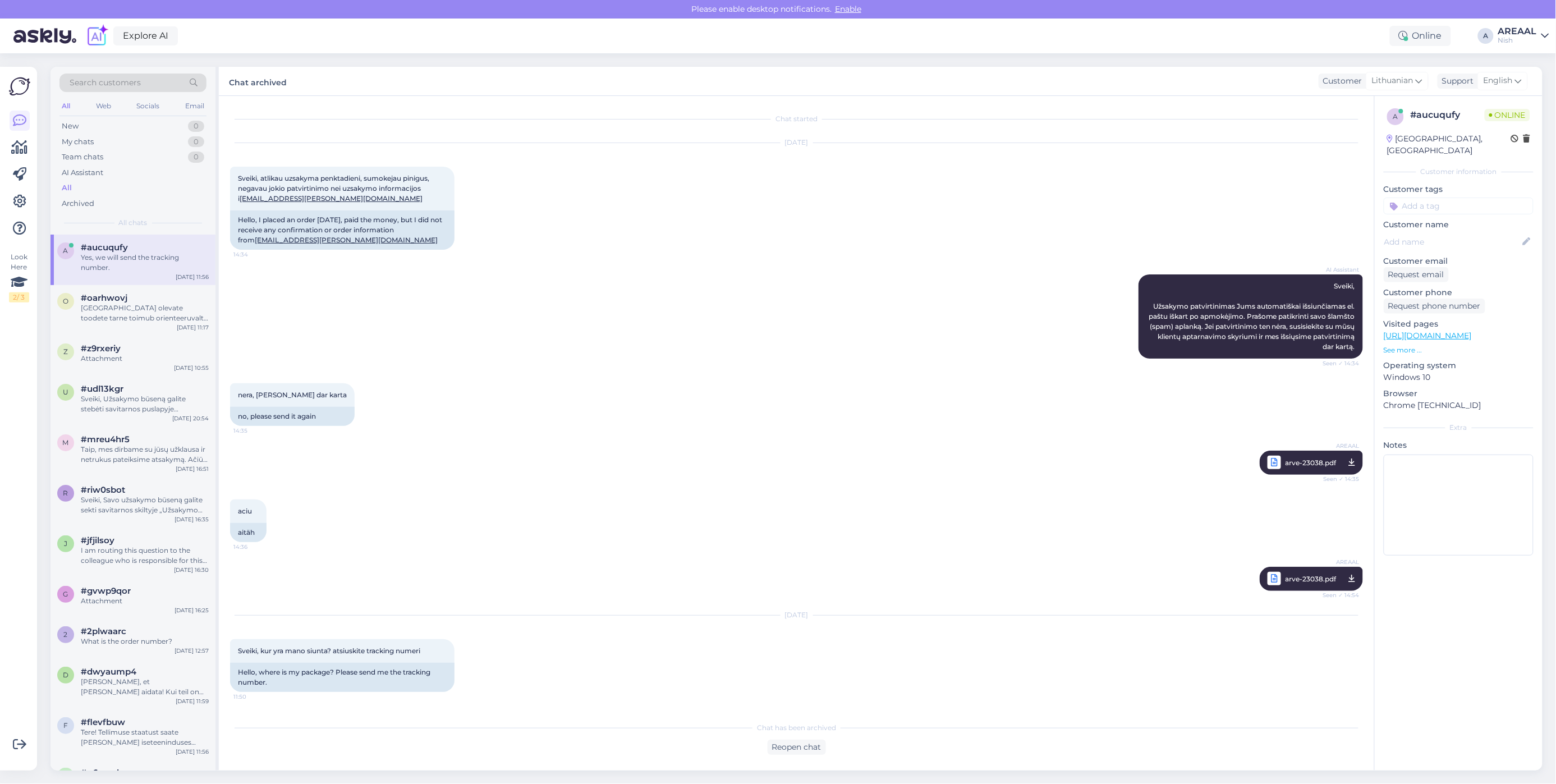
scroll to position [416, 0]
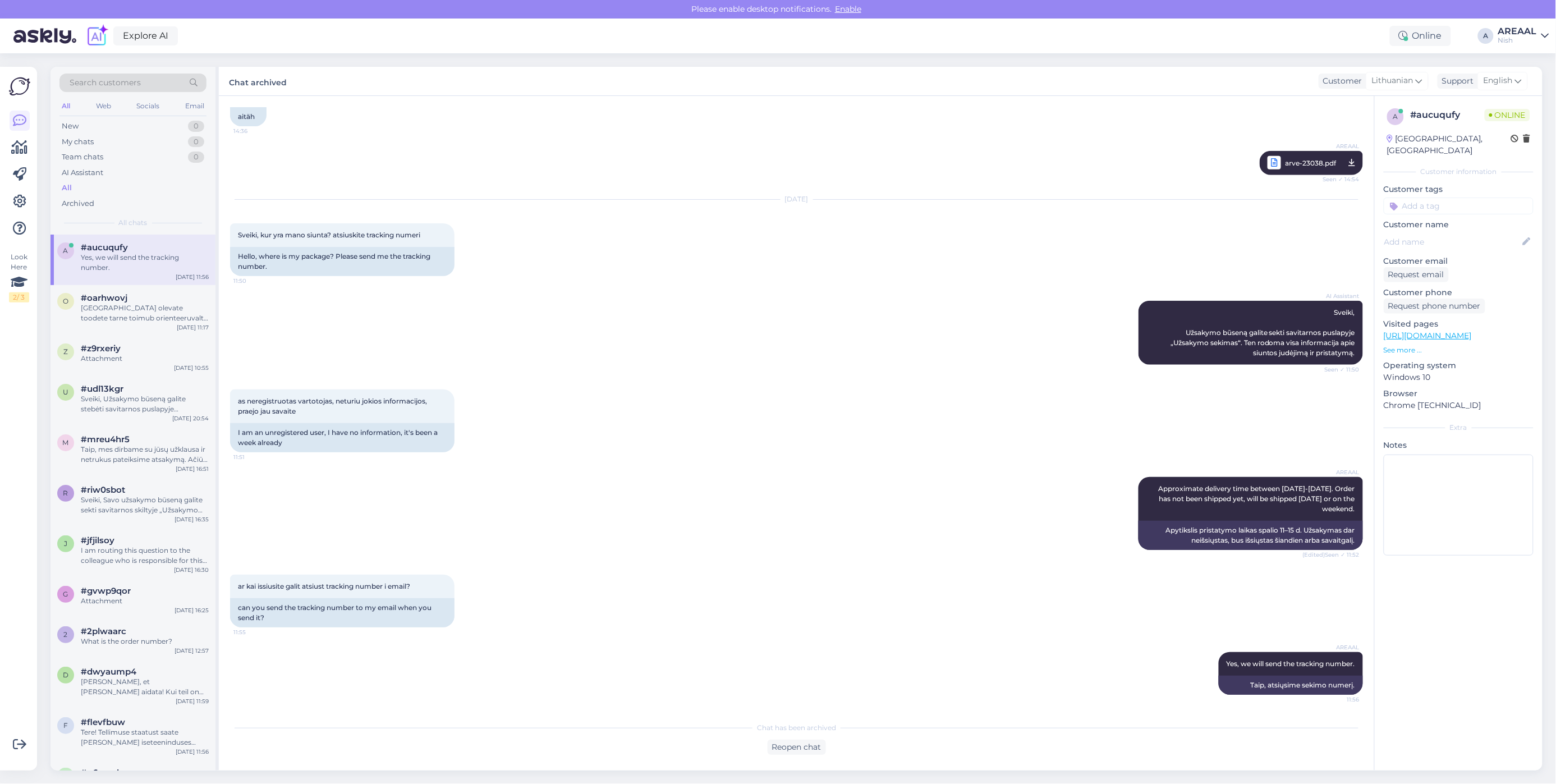
click at [1502, 41] on div "Explore AI Online A AREAAL Nish" at bounding box center [778, 36] width 1556 height 35
click at [1526, 34] on div "AREAAL" at bounding box center [1518, 31] width 39 height 9
click at [1526, 67] on button "Open" at bounding box center [1524, 62] width 32 height 17
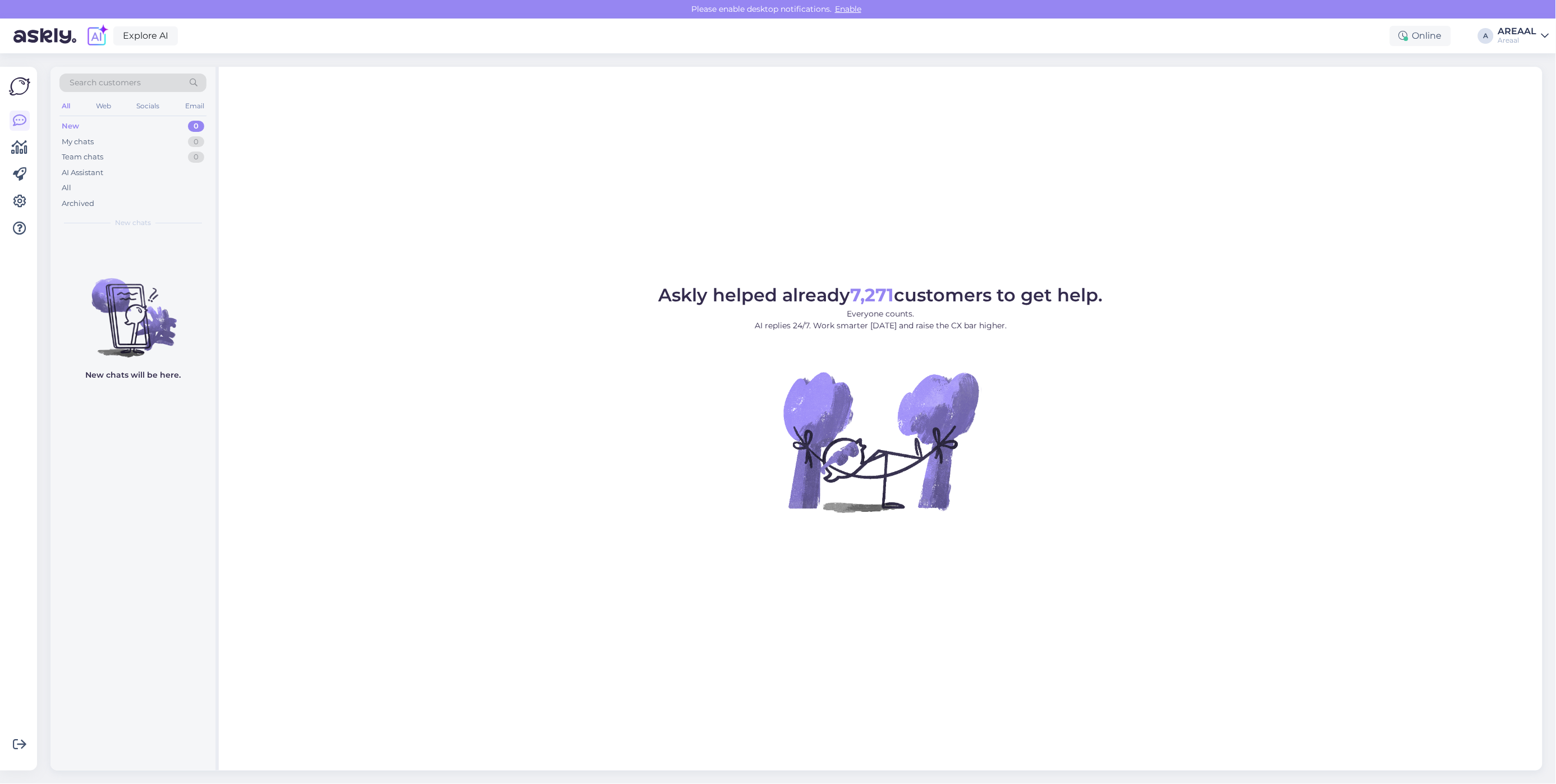
click at [1025, 79] on div "Askly helped already 7,271 customers to get help. Everyone counts. AI replies 2…" at bounding box center [880, 418] width 1324 height 704
click at [70, 197] on div "Archived" at bounding box center [132, 203] width 147 height 15
click at [72, 186] on div "All" at bounding box center [132, 188] width 147 height 15
click at [158, 193] on div "All" at bounding box center [132, 188] width 147 height 15
click at [164, 187] on div "All" at bounding box center [132, 188] width 147 height 15
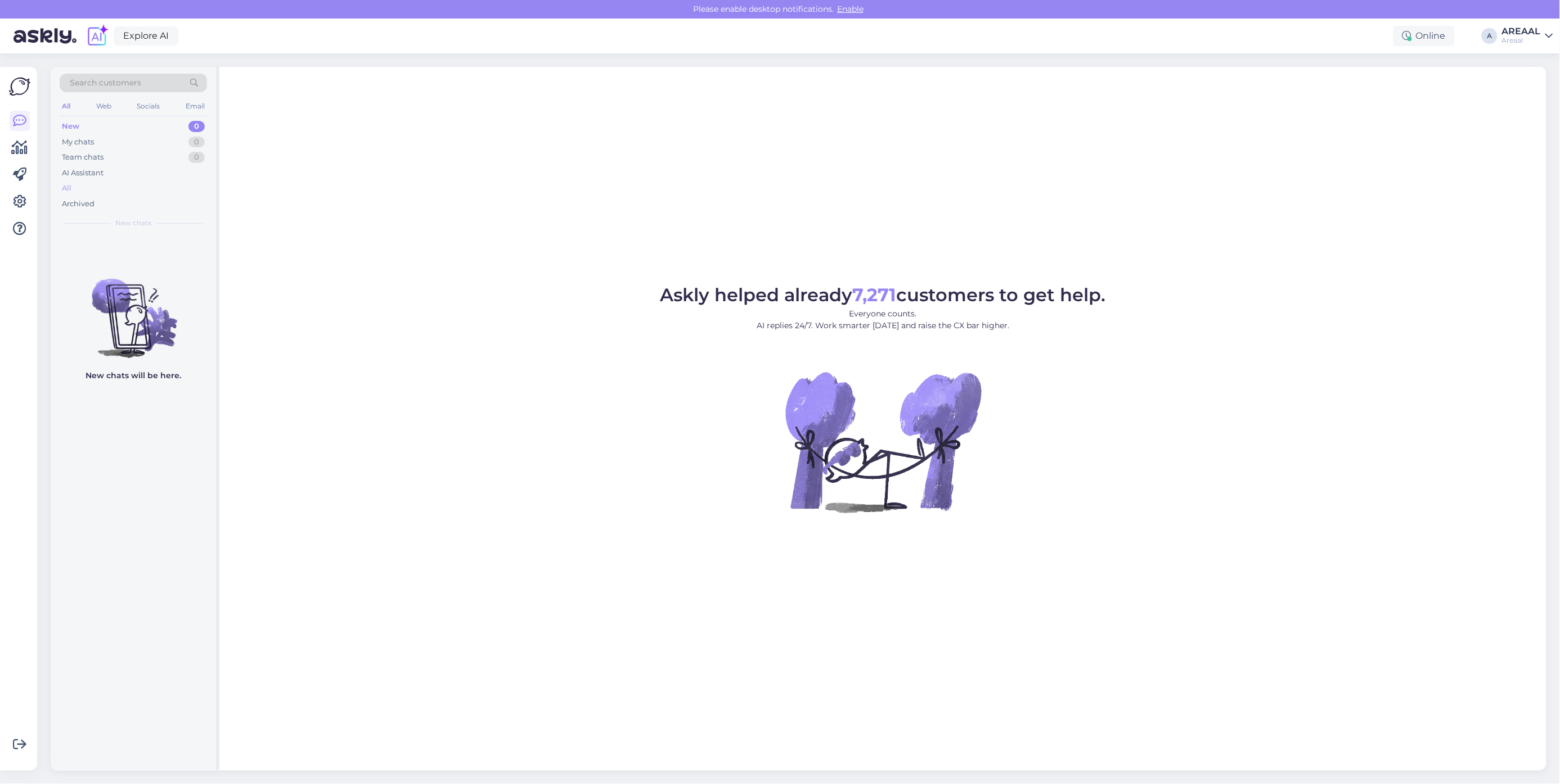
click at [166, 191] on div "All" at bounding box center [133, 188] width 147 height 15
